Goal: Find specific page/section: Find specific page/section

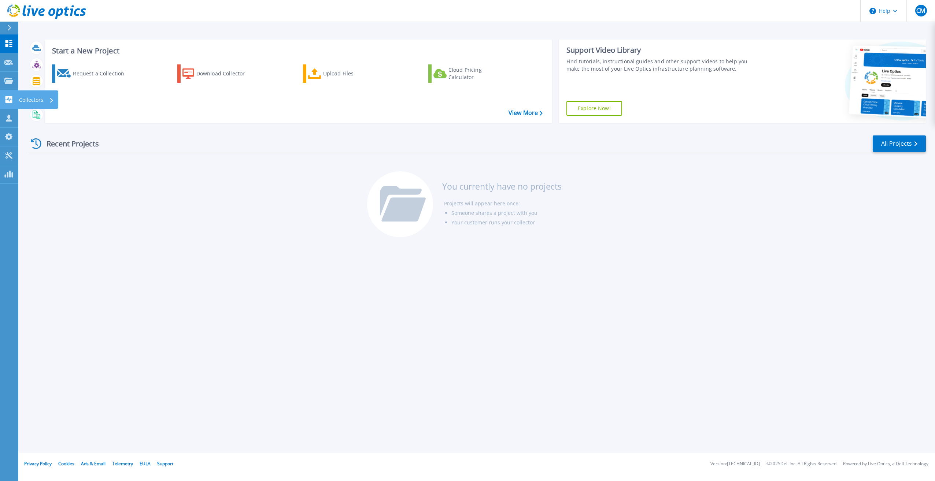
click at [8, 100] on icon at bounding box center [8, 99] width 7 height 7
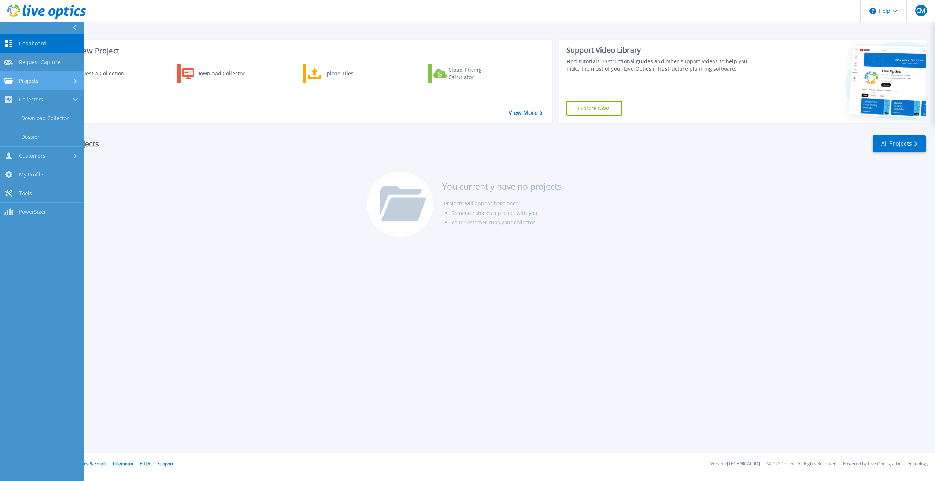
click at [29, 84] on link "Projects Projects" at bounding box center [42, 81] width 84 height 19
click at [30, 97] on link "Search Projects" at bounding box center [42, 99] width 84 height 19
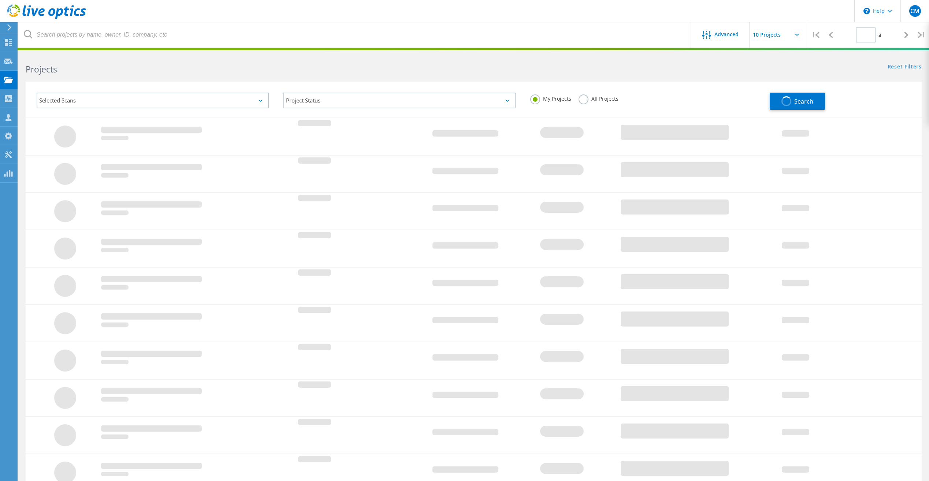
type input "1"
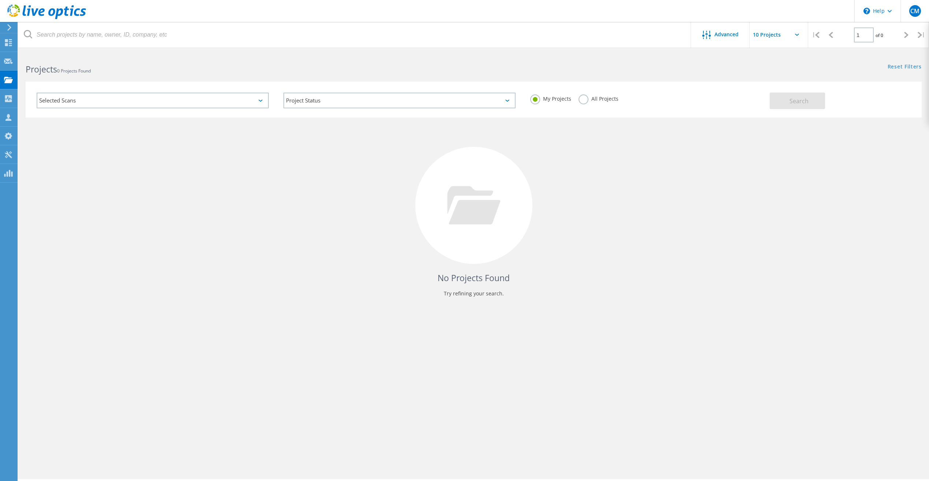
click at [66, 100] on div "Selected Scans" at bounding box center [153, 101] width 232 height 16
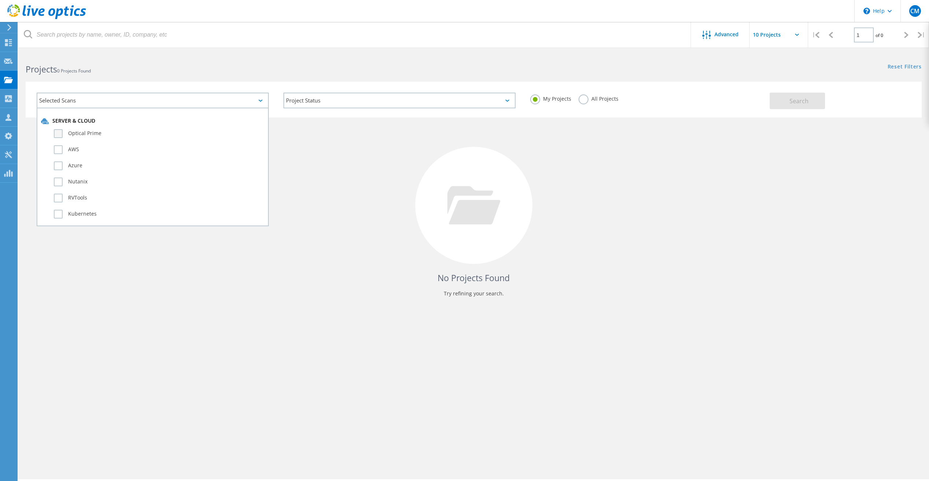
click at [78, 134] on label "Optical Prime" at bounding box center [159, 133] width 211 height 9
click at [0, 0] on input "Optical Prime" at bounding box center [0, 0] width 0 height 0
click at [326, 177] on div "No Projects Found Try refining your search." at bounding box center [474, 212] width 896 height 189
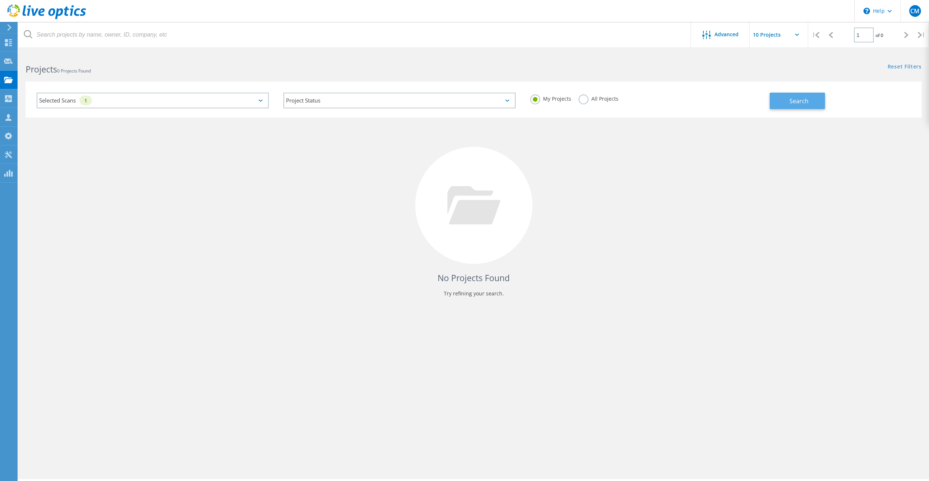
click at [788, 101] on button "Search" at bounding box center [797, 101] width 55 height 16
click at [10, 151] on icon at bounding box center [8, 154] width 9 height 7
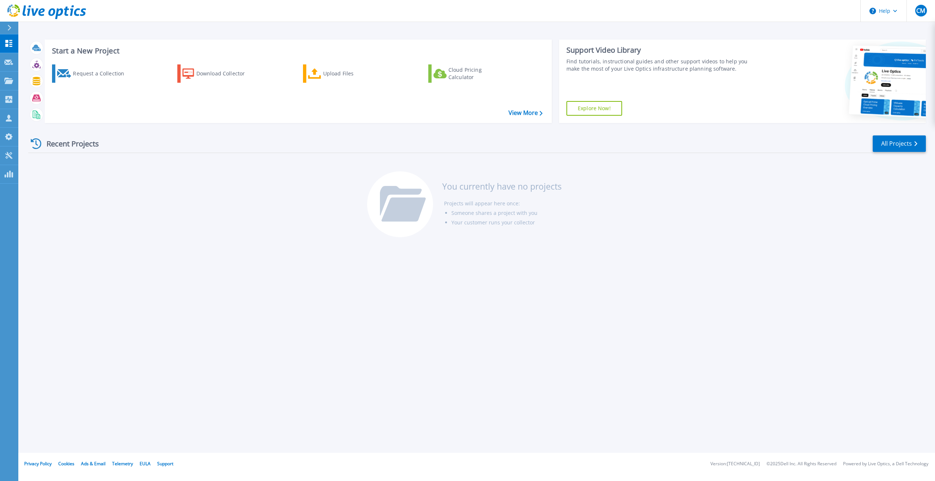
click at [114, 179] on div "Recent Projects All Projects You currently have no projects Projects will appea…" at bounding box center [477, 187] width 898 height 116
